Goal: Information Seeking & Learning: Learn about a topic

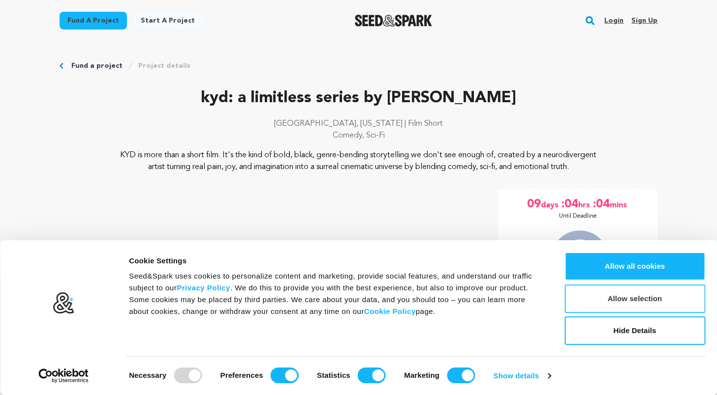
click at [623, 300] on button "Allow selection" at bounding box center [634, 299] width 141 height 29
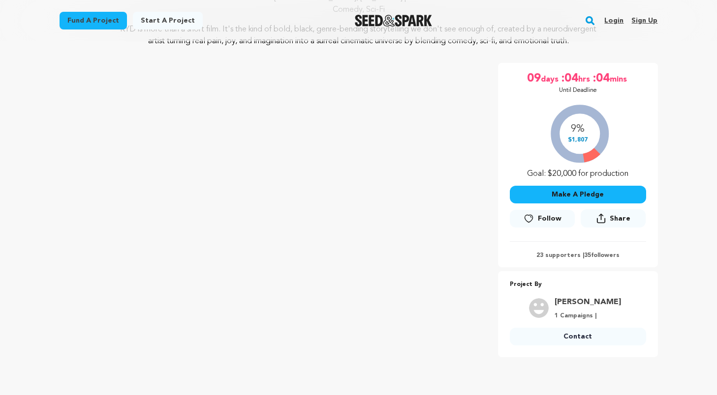
scroll to position [139, 0]
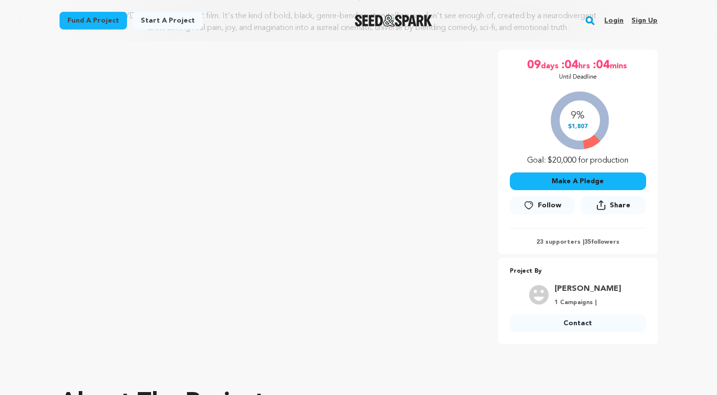
click at [554, 246] on p "23 supporters | 35 followers" at bounding box center [578, 243] width 136 height 8
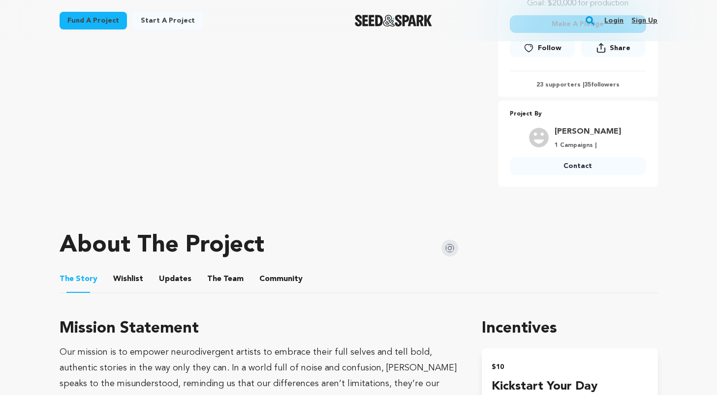
scroll to position [413, 0]
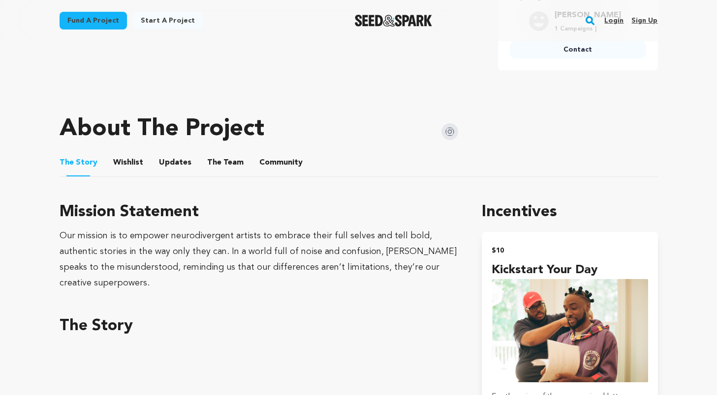
click at [275, 176] on button "Community" at bounding box center [281, 165] width 24 height 24
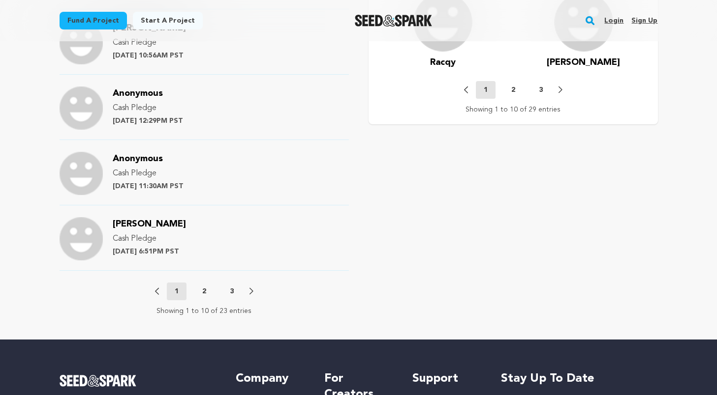
scroll to position [1036, 0]
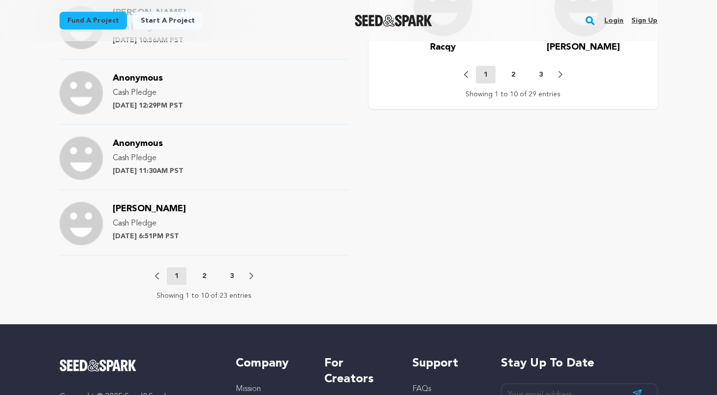
click at [204, 280] on div "Previous 1 2 3 Next" at bounding box center [204, 277] width 98 height 18
click at [204, 281] on p "2" at bounding box center [204, 276] width 4 height 10
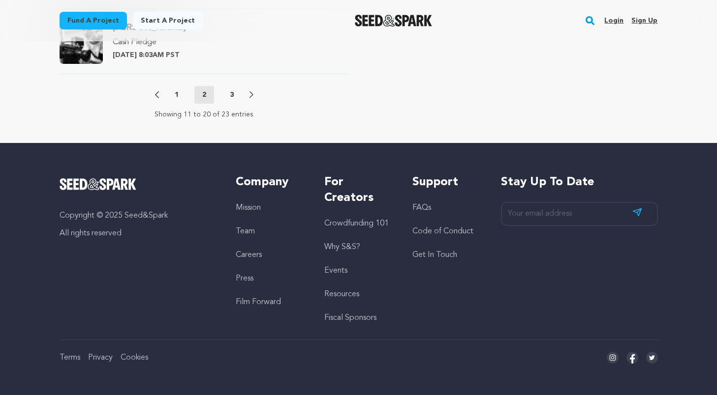
scroll to position [1229, 0]
click at [230, 95] on p "3" at bounding box center [232, 95] width 4 height 10
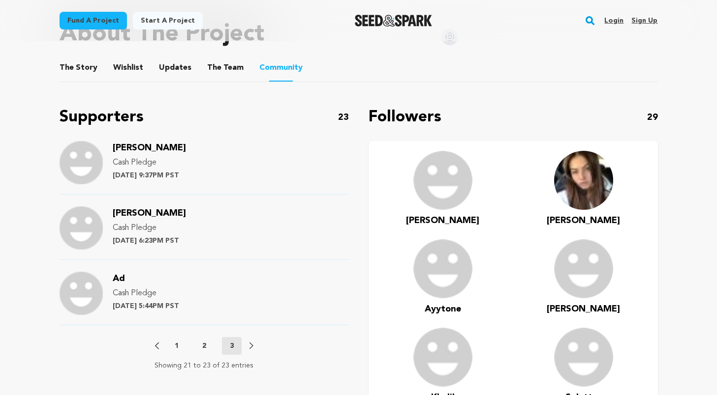
scroll to position [507, 0]
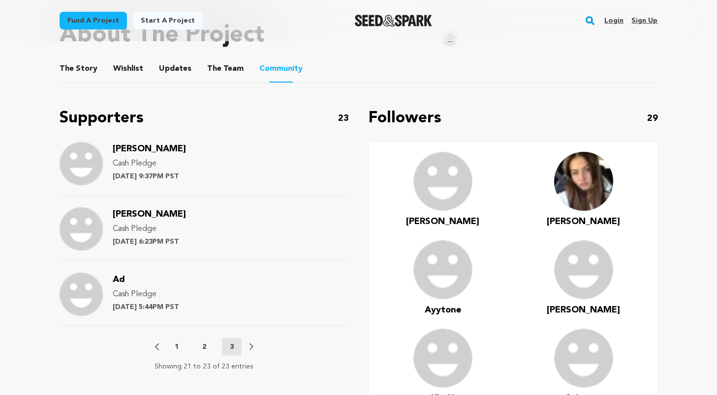
click at [215, 81] on button "The Team" at bounding box center [225, 71] width 24 height 24
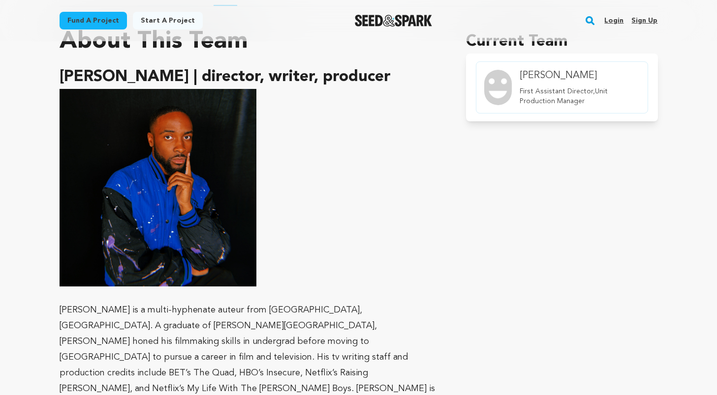
scroll to position [370, 0]
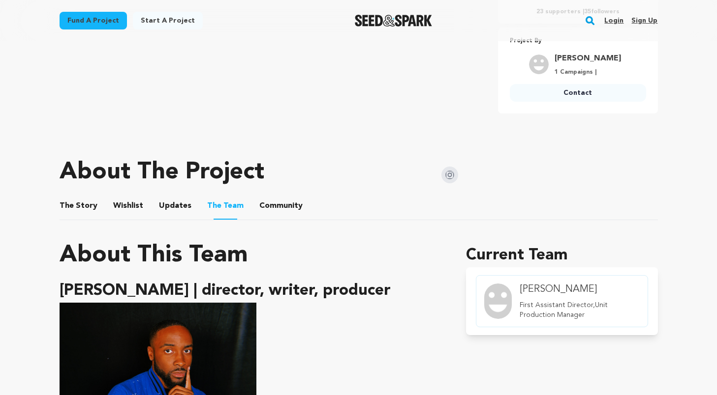
click at [167, 217] on button "Updates" at bounding box center [175, 208] width 24 height 24
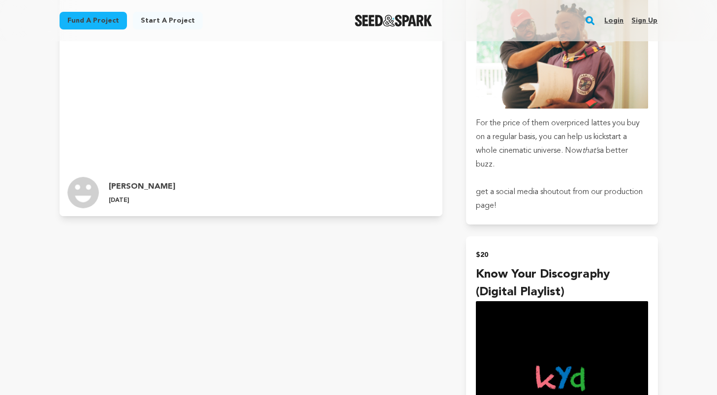
scroll to position [411, 0]
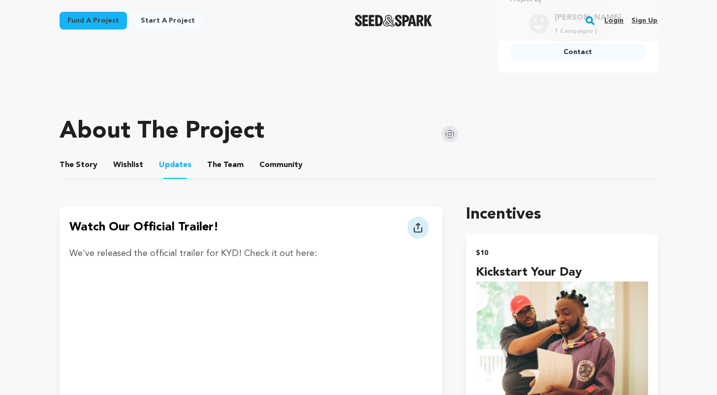
click at [122, 179] on button "Wishlist" at bounding box center [128, 167] width 24 height 24
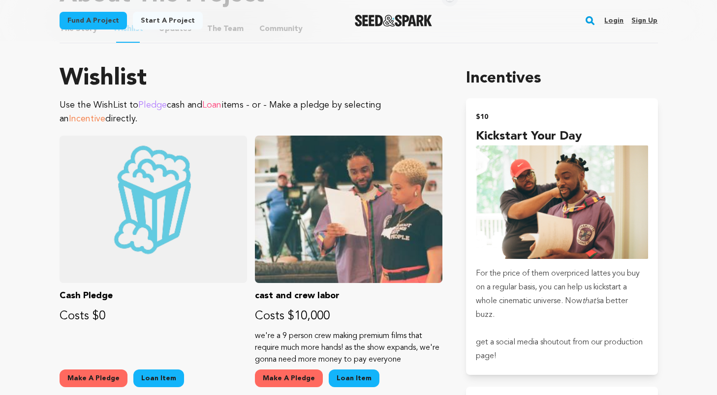
scroll to position [407, 0]
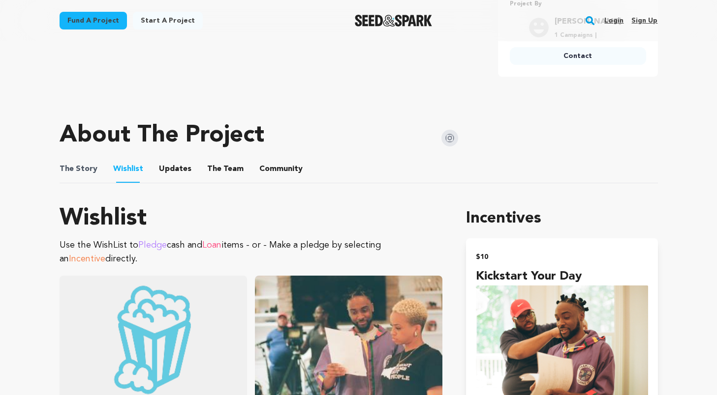
click at [94, 175] on span "The Story" at bounding box center [79, 169] width 38 height 12
click at [77, 181] on button "The Story" at bounding box center [78, 171] width 24 height 24
